Goal: Navigation & Orientation: Find specific page/section

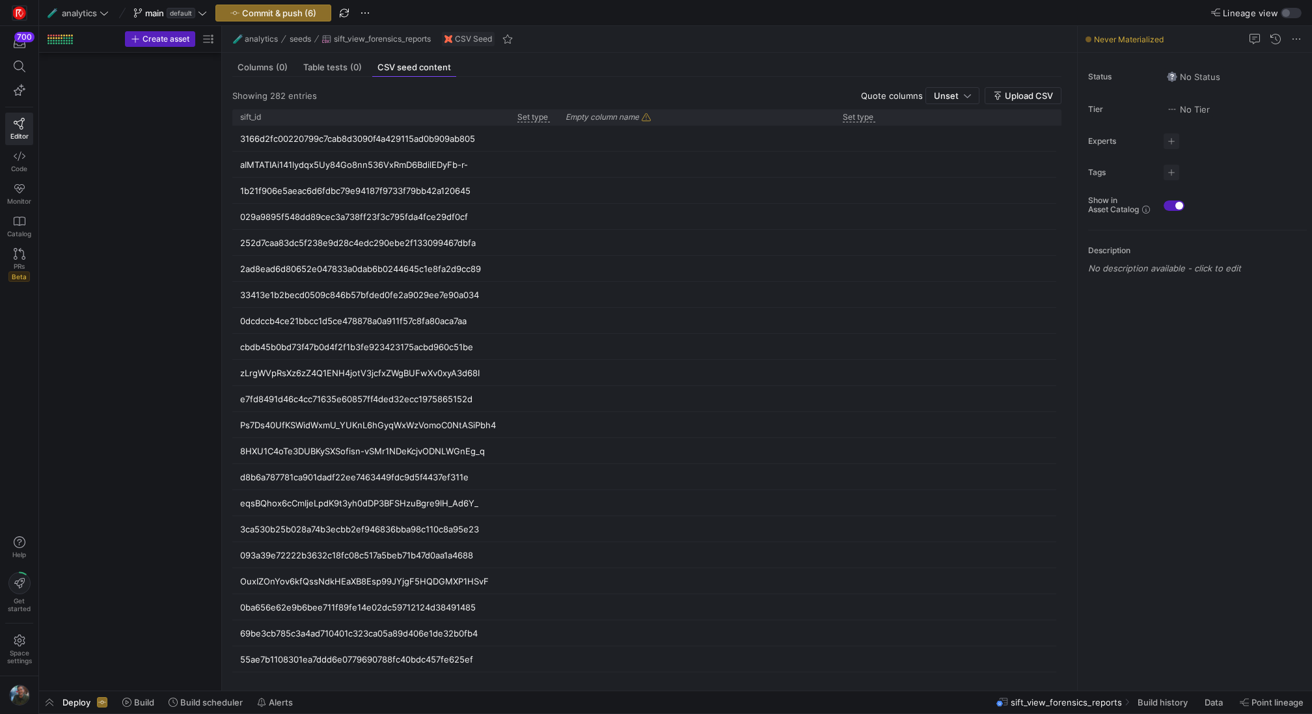
scroll to position [2892, 0]
